Goal: Task Accomplishment & Management: Manage account settings

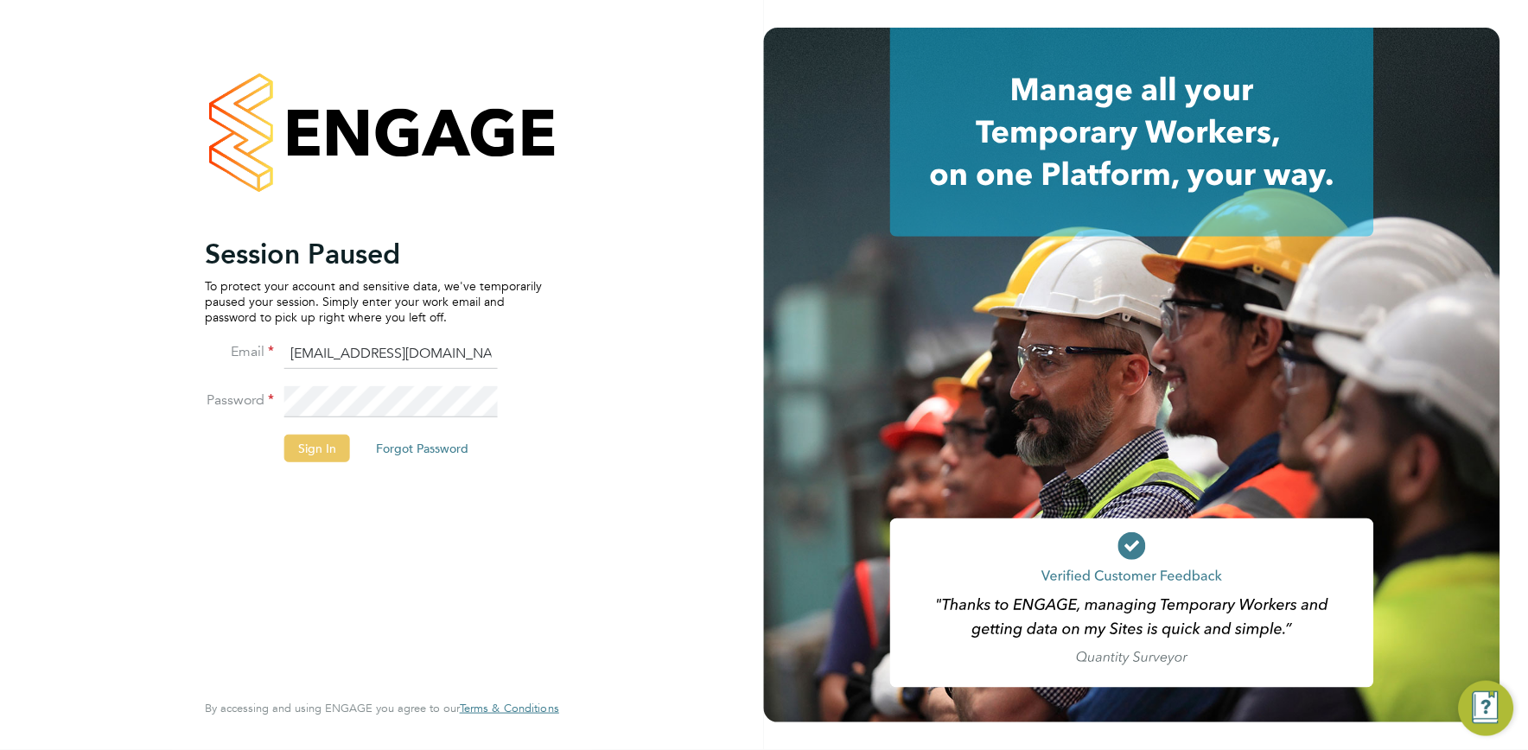
click at [317, 445] on button "Sign In" at bounding box center [317, 449] width 66 height 28
